Goal: Use online tool/utility: Utilize a website feature to perform a specific function

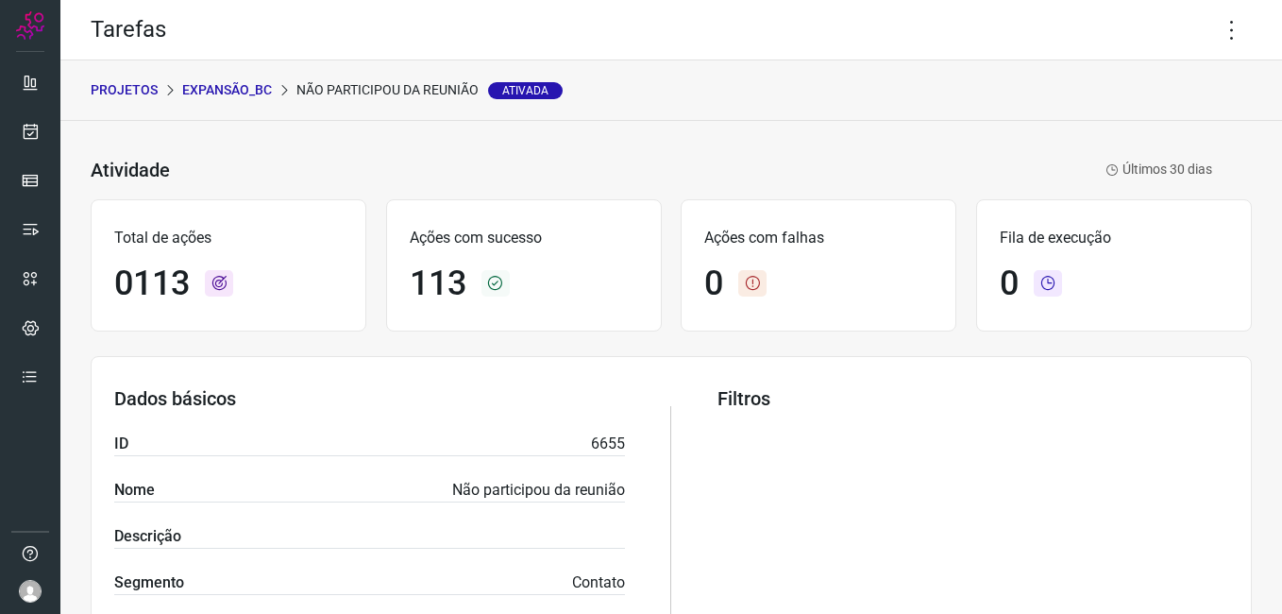
scroll to position [362, 0]
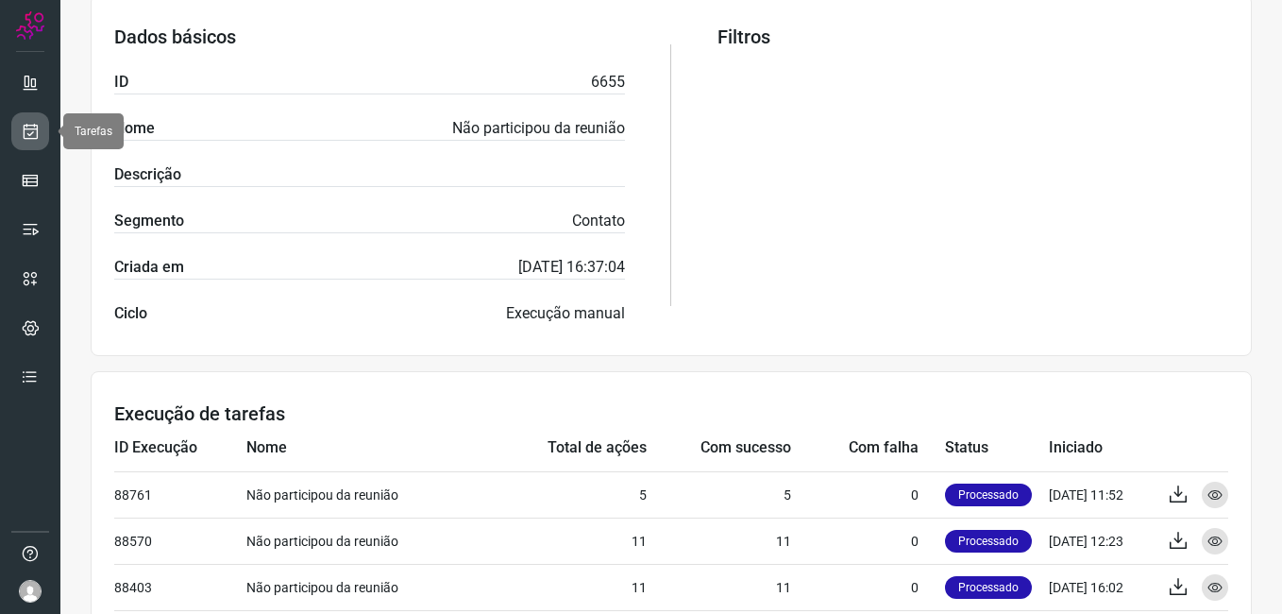
click at [28, 134] on icon at bounding box center [31, 131] width 20 height 19
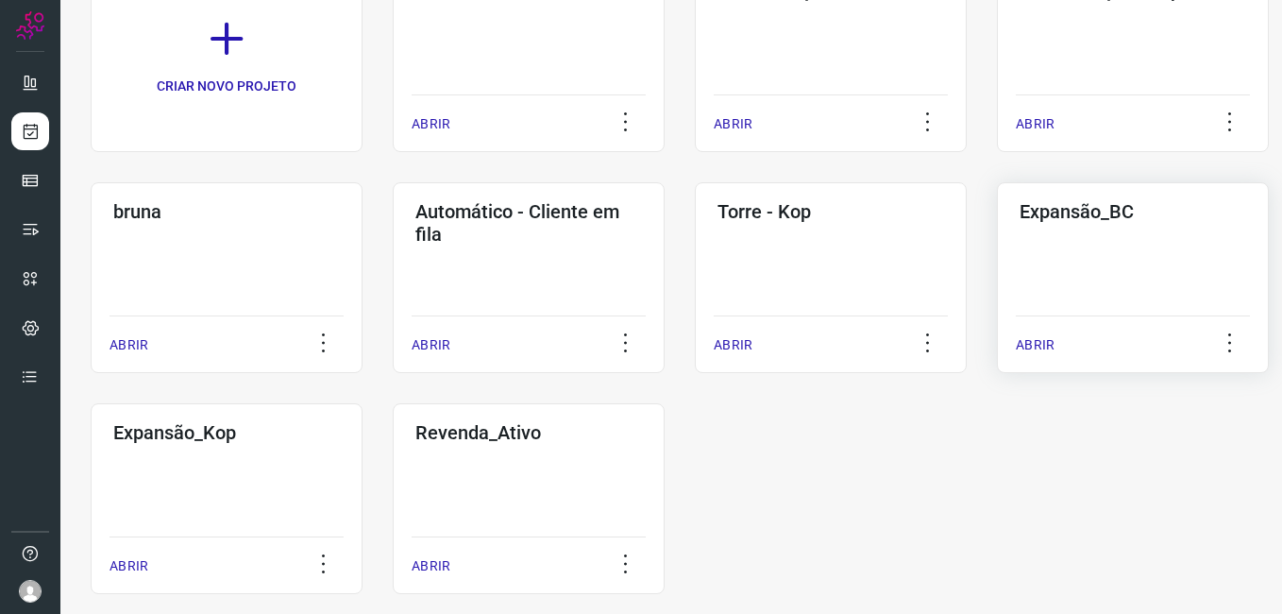
click at [1075, 272] on div "Expansão_BC ABRIR" at bounding box center [1133, 277] width 272 height 191
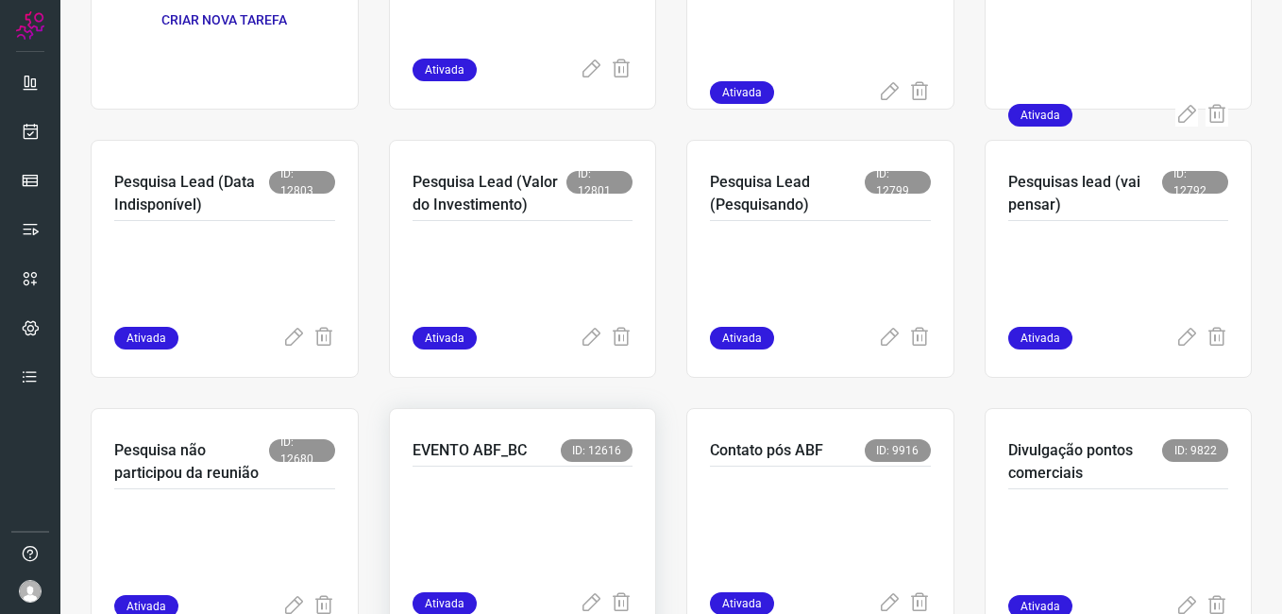
scroll to position [373, 0]
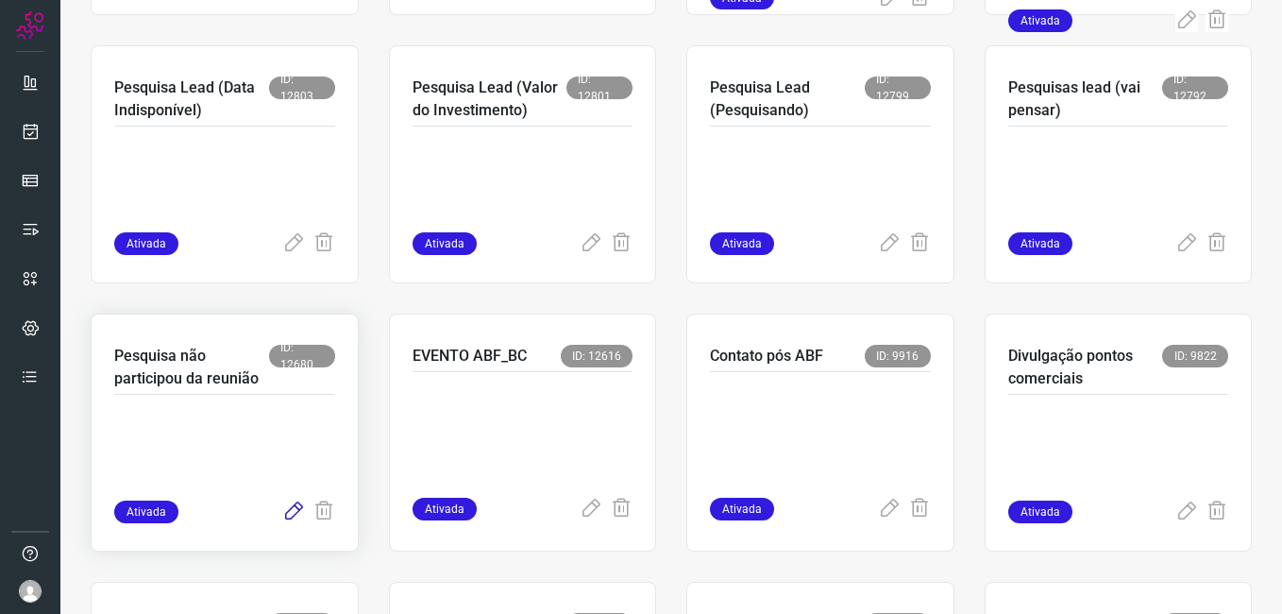
click at [287, 514] on icon at bounding box center [293, 511] width 23 height 23
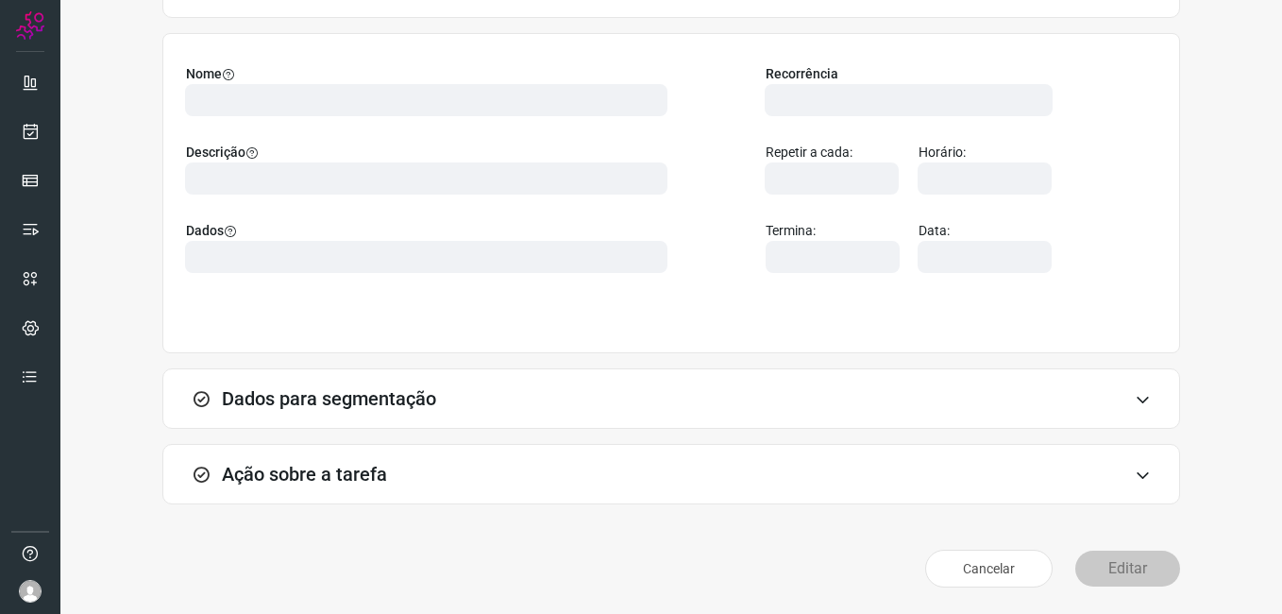
scroll to position [124, 0]
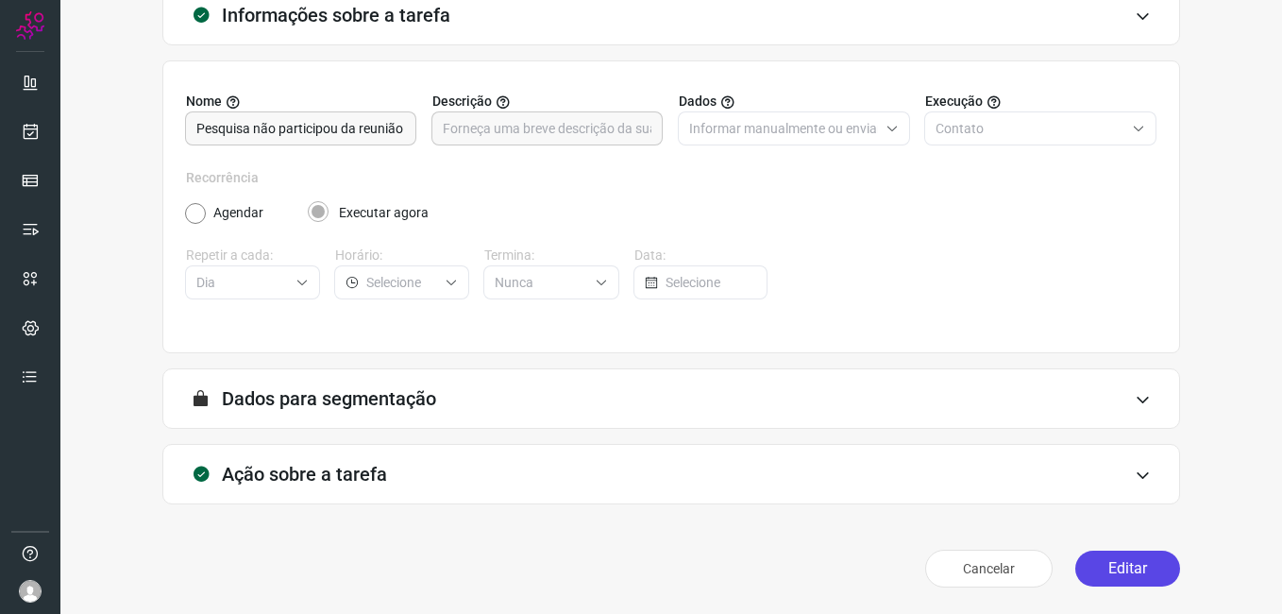
click at [1095, 583] on button "Editar" at bounding box center [1127, 568] width 105 height 36
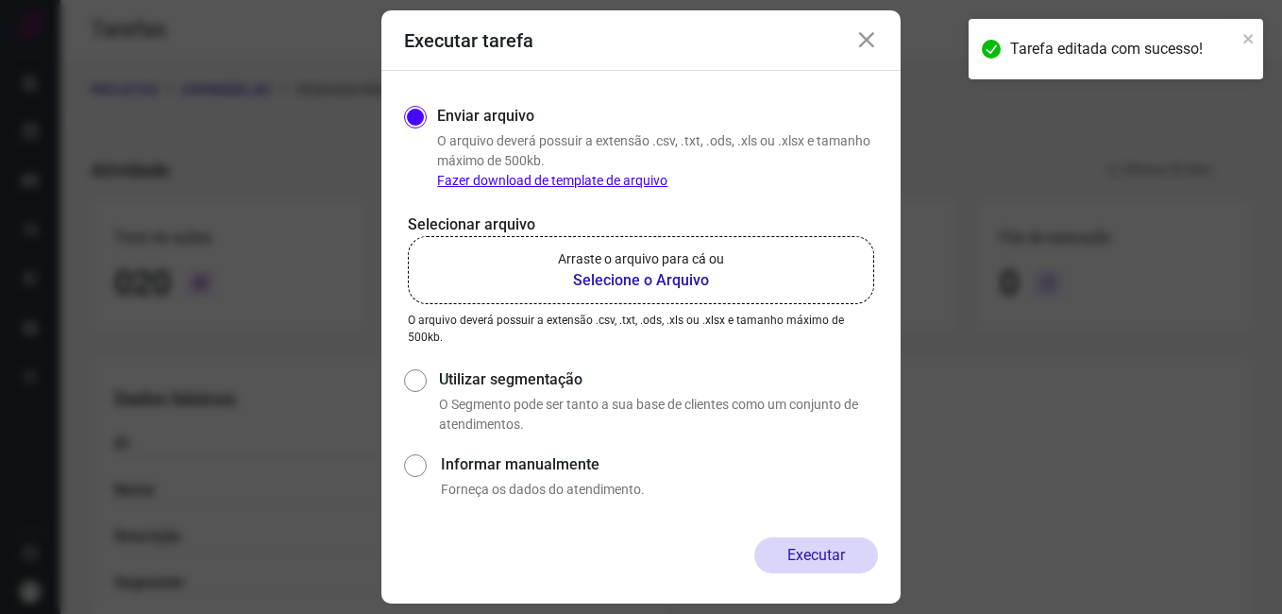
click at [613, 273] on b "Selecione o Arquivo" at bounding box center [641, 280] width 166 height 23
click at [0, 0] on input "Arraste o arquivo para cá ou Selecione o Arquivo" at bounding box center [0, 0] width 0 height 0
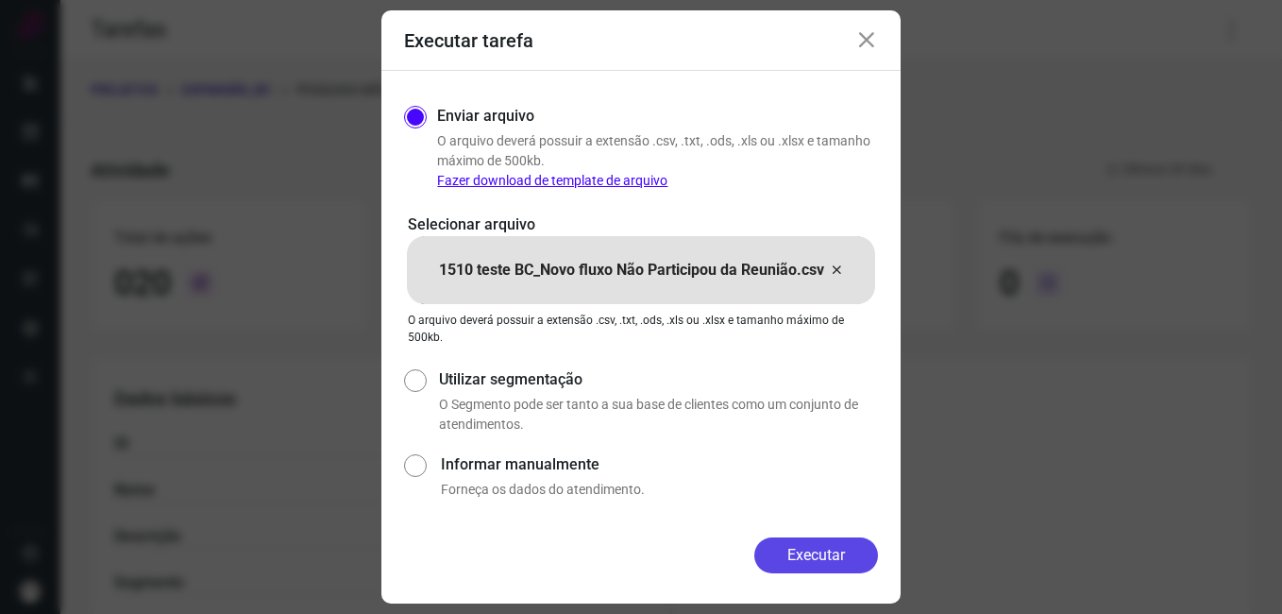
click at [754, 550] on button "Executar" at bounding box center [816, 555] width 124 height 36
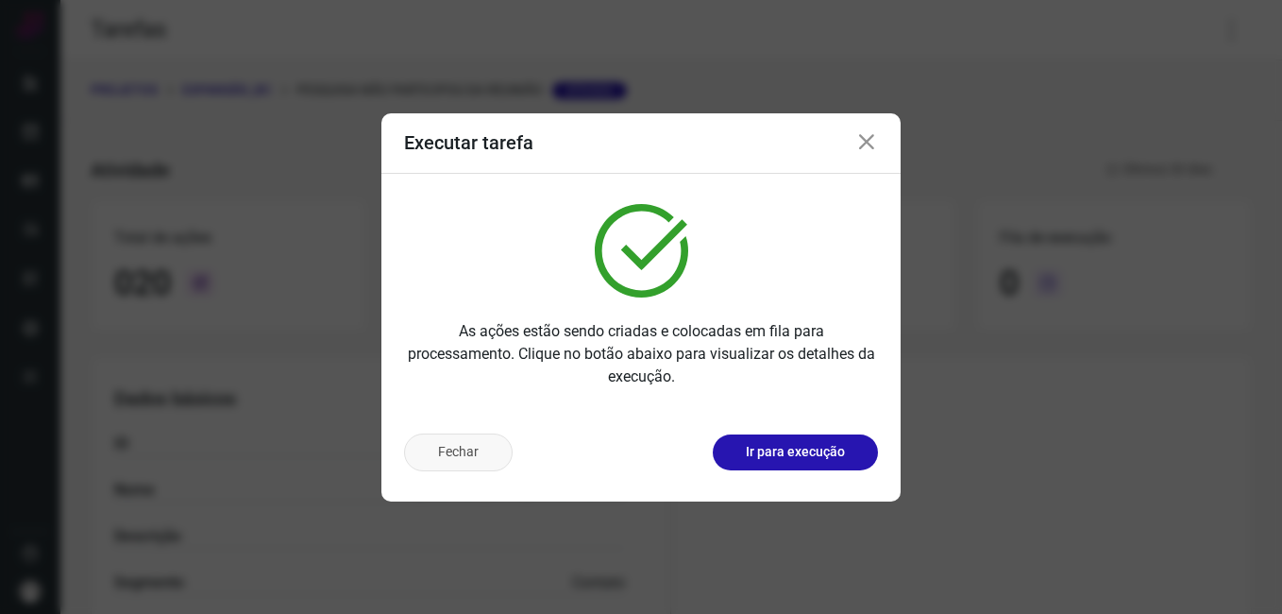
click at [483, 449] on button "Fechar" at bounding box center [458, 452] width 109 height 38
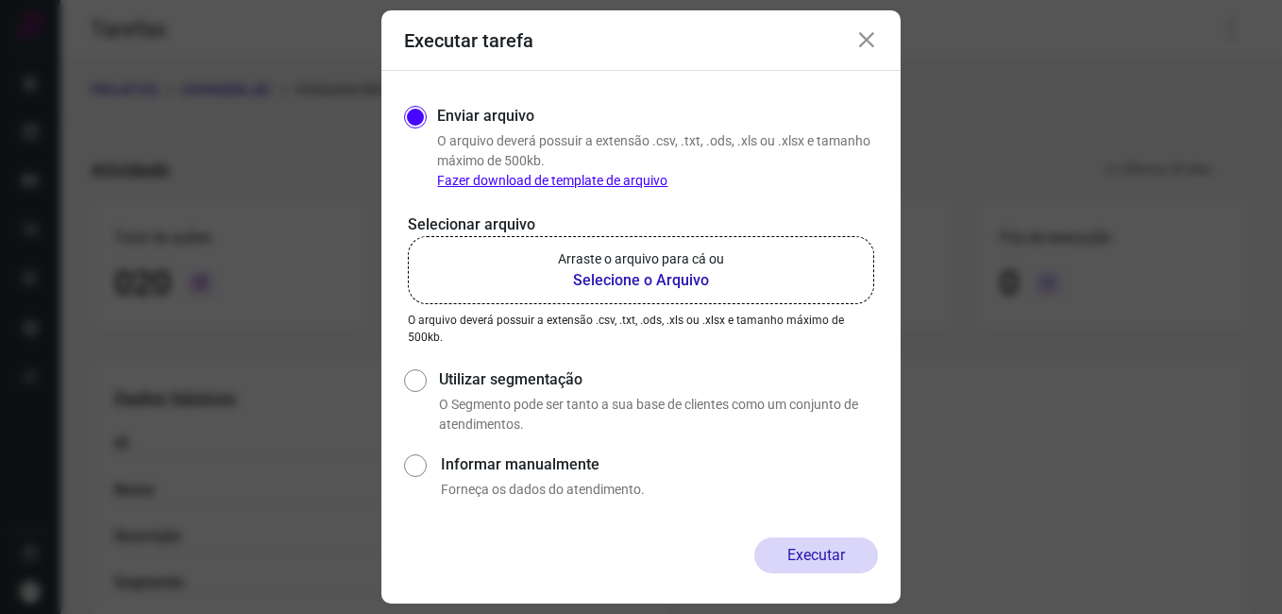
click at [862, 43] on icon at bounding box center [866, 40] width 23 height 23
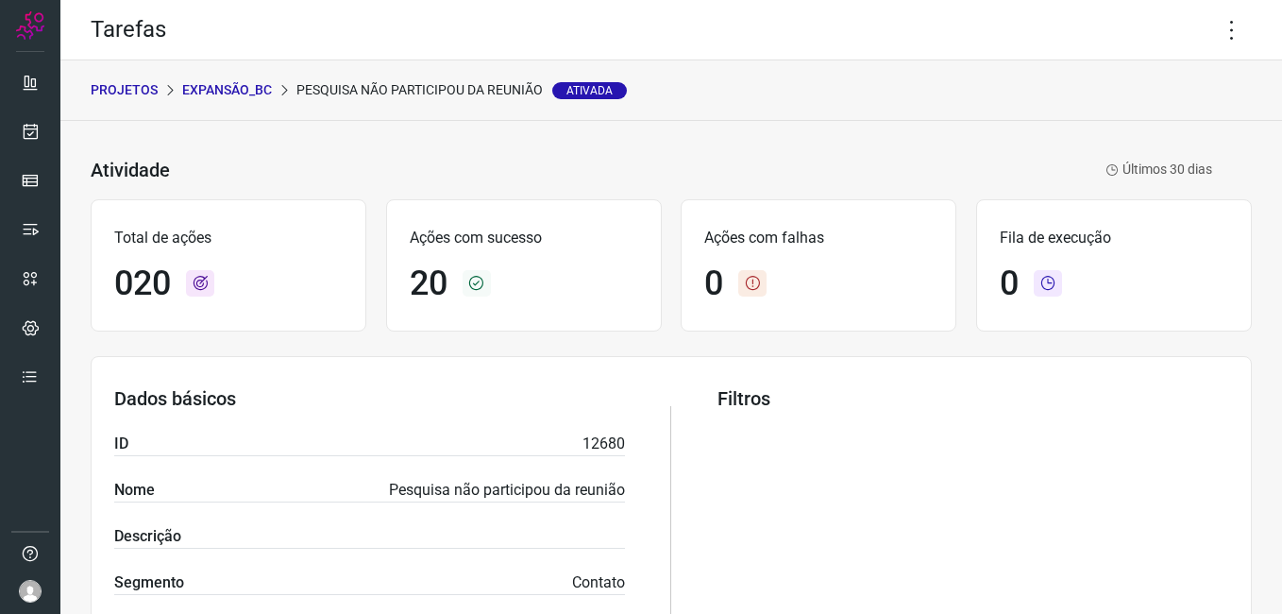
scroll to position [378, 0]
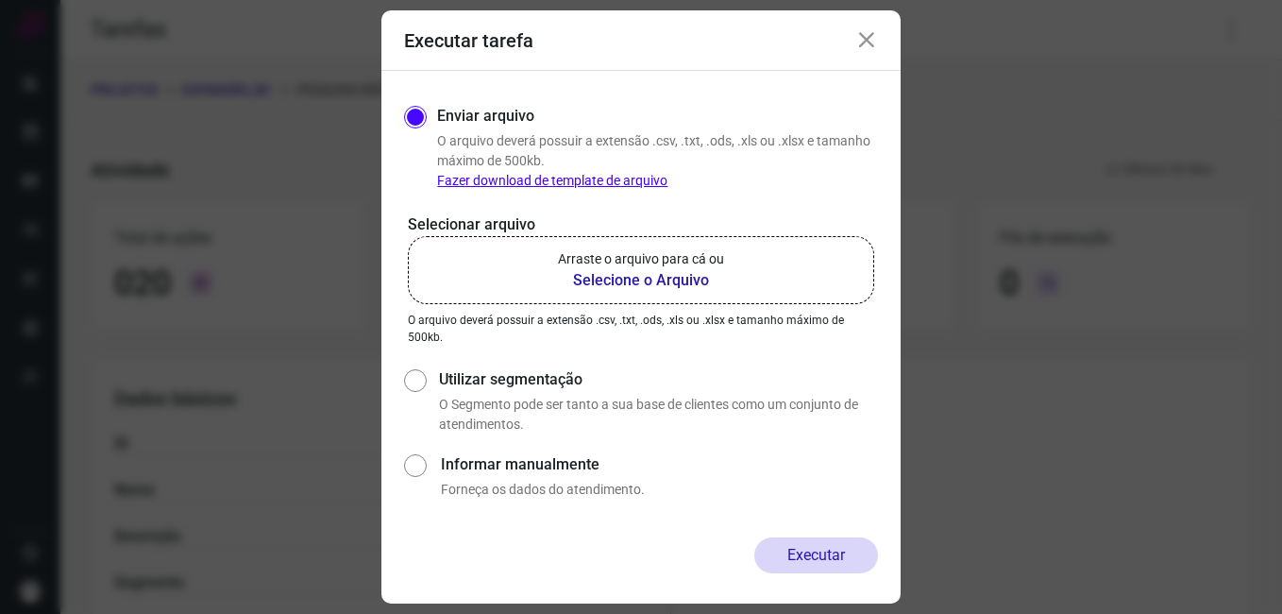
click at [858, 43] on icon at bounding box center [866, 40] width 23 height 23
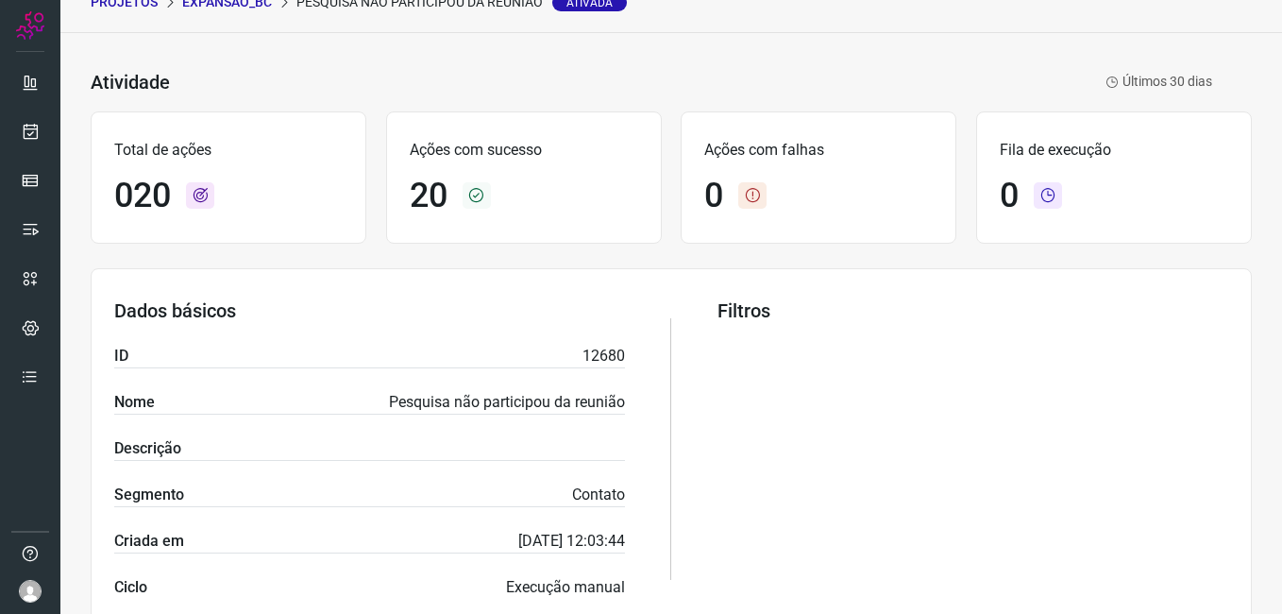
scroll to position [567, 0]
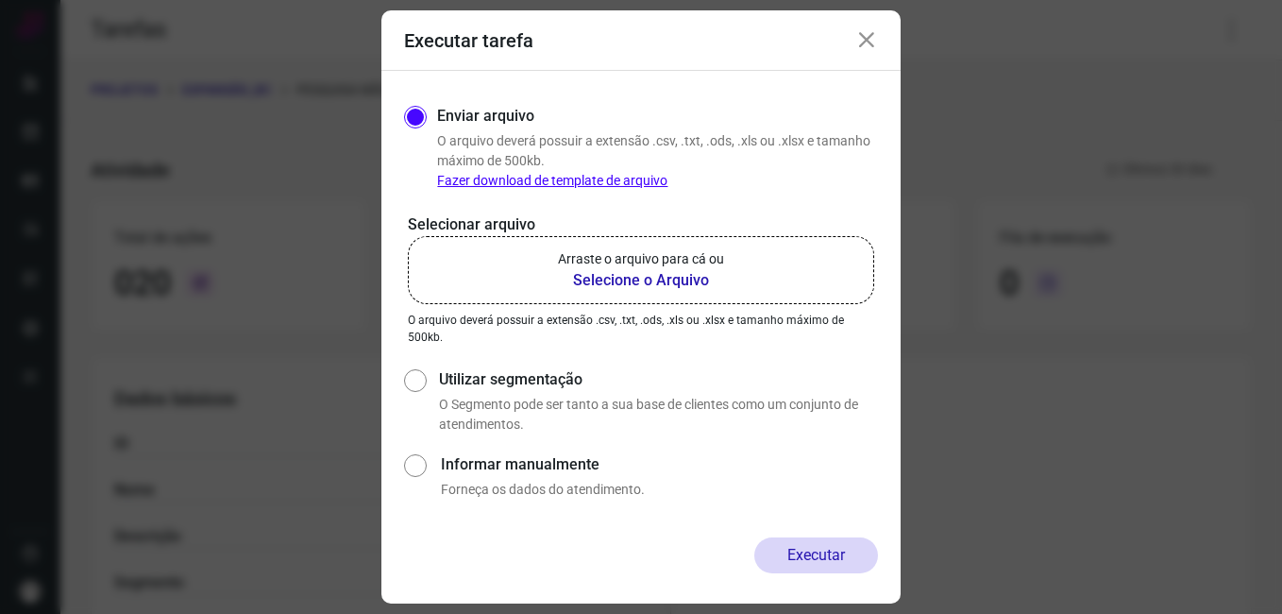
click at [864, 36] on icon at bounding box center [866, 40] width 23 height 23
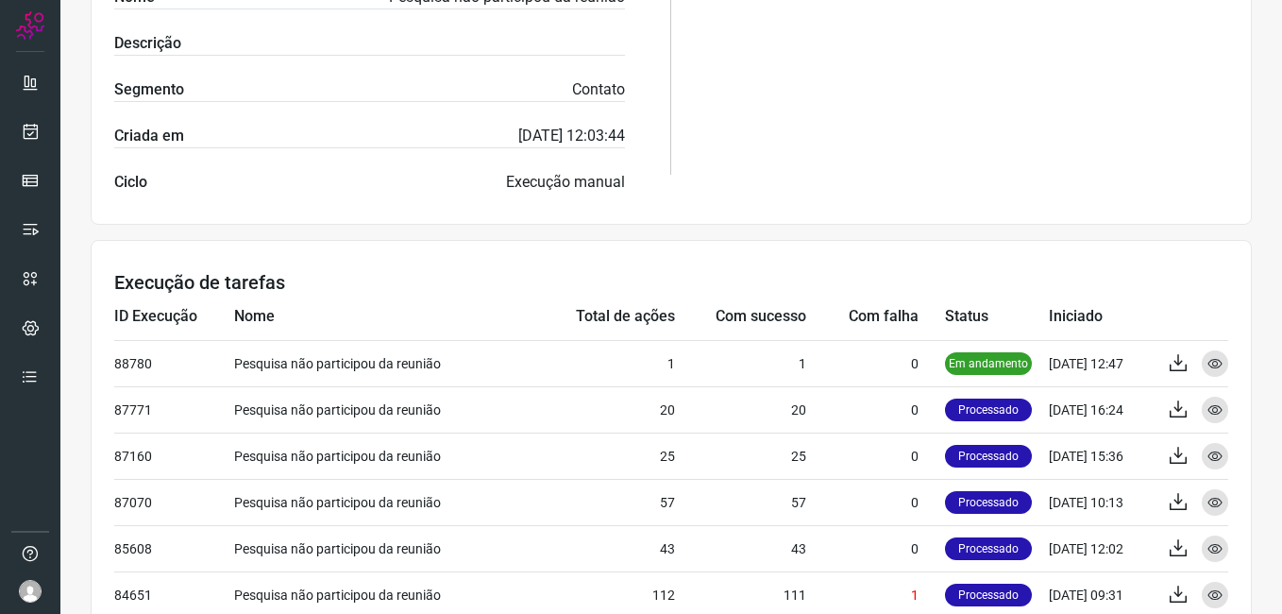
scroll to position [567, 0]
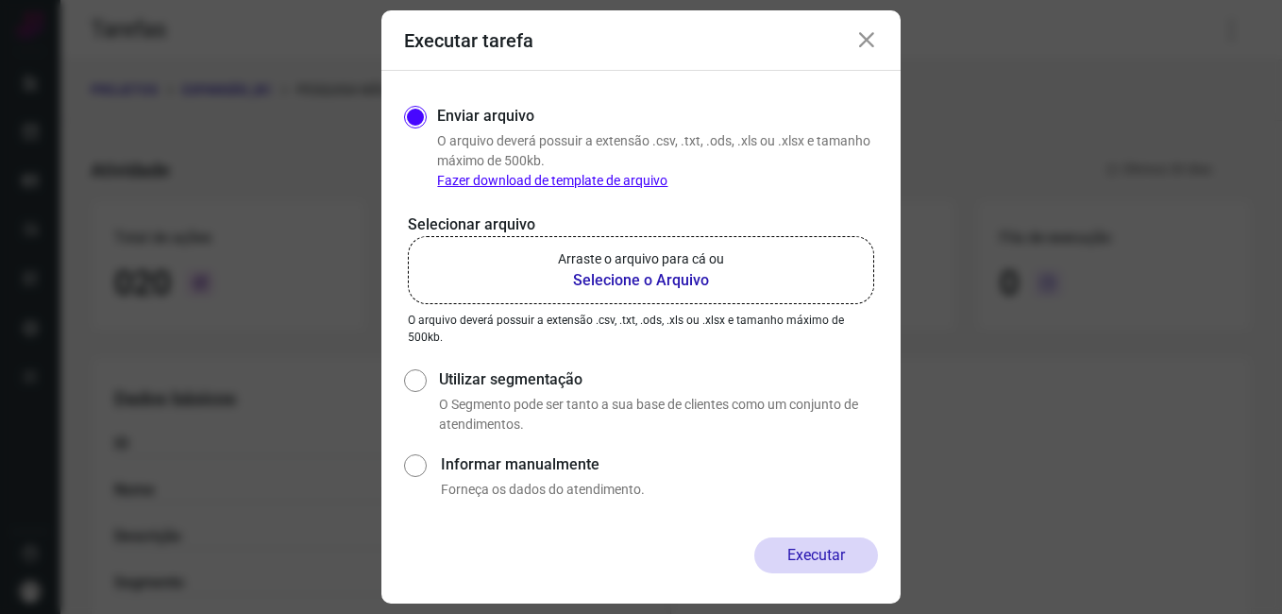
click at [867, 36] on icon at bounding box center [866, 40] width 23 height 23
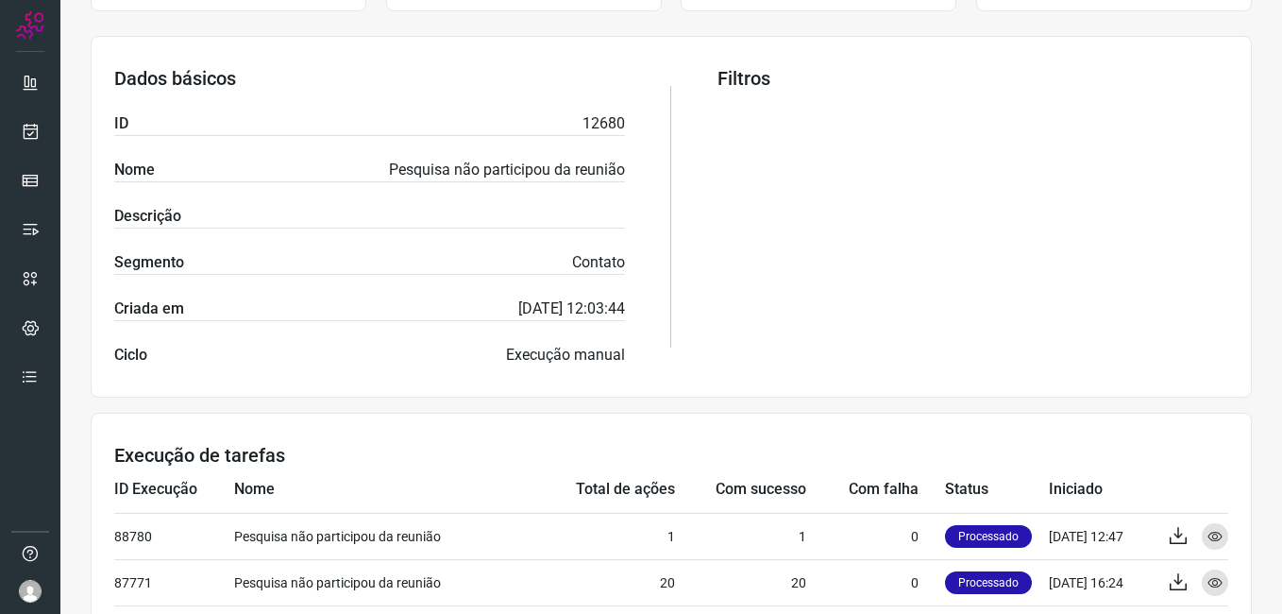
scroll to position [472, 0]
